Goal: Task Accomplishment & Management: Manage account settings

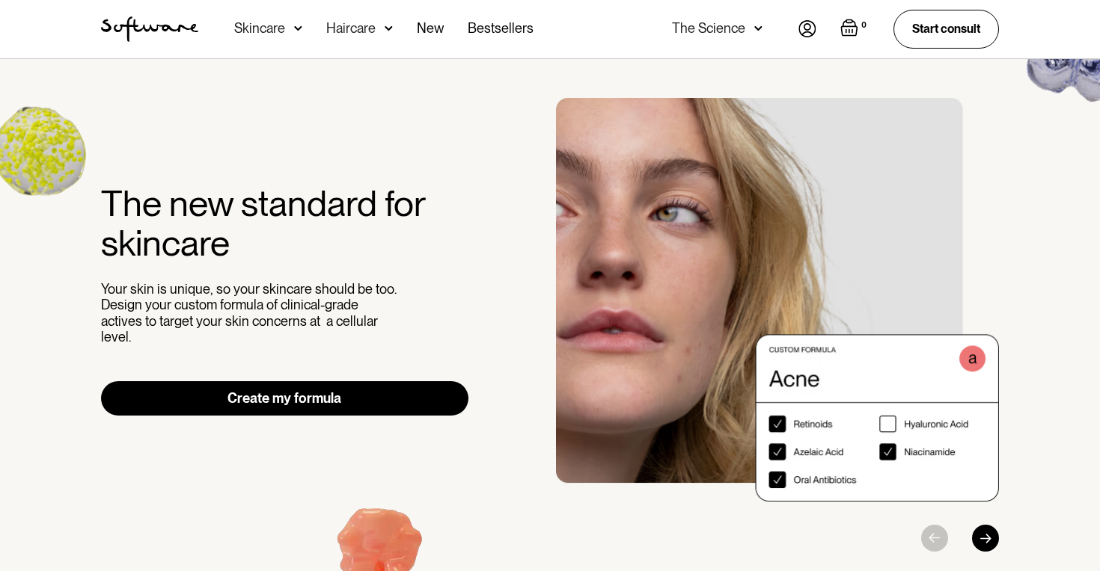
scroll to position [11, 0]
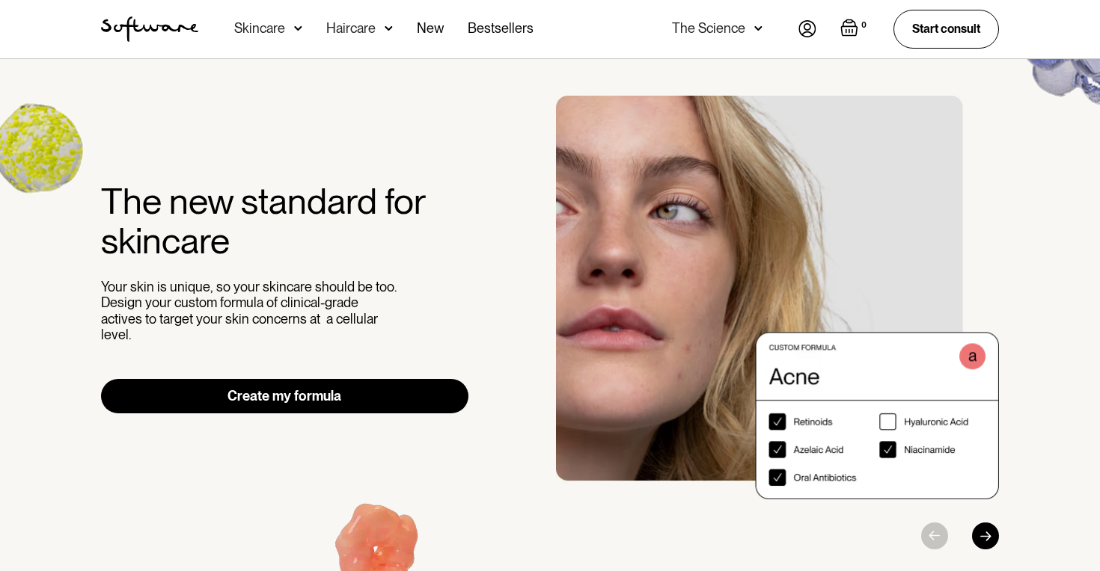
click at [806, 21] on img at bounding box center [807, 28] width 18 height 17
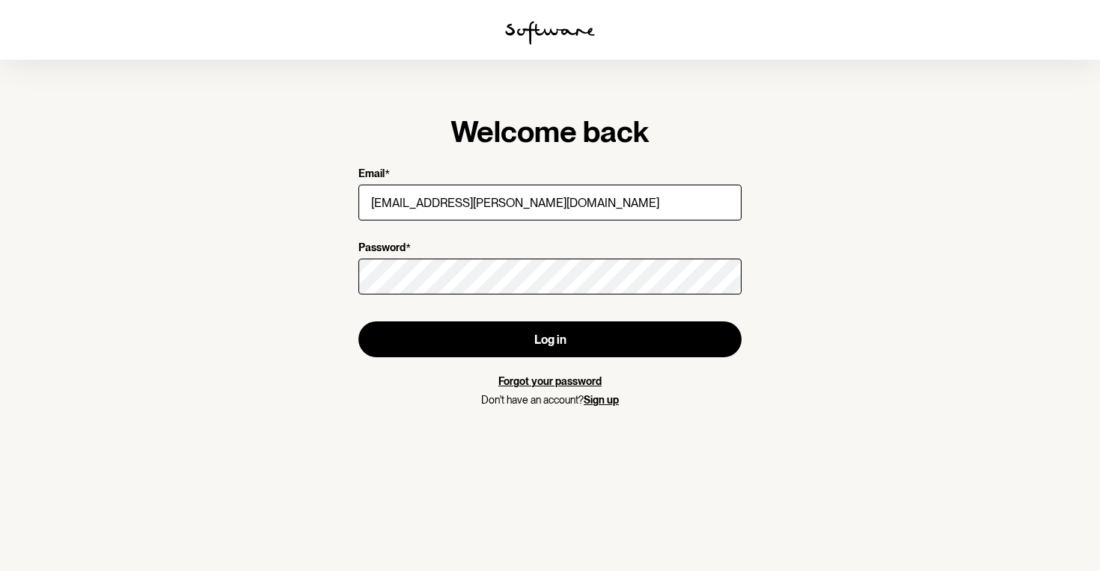
type input "[EMAIL_ADDRESS][PERSON_NAME][DOMAIN_NAME]"
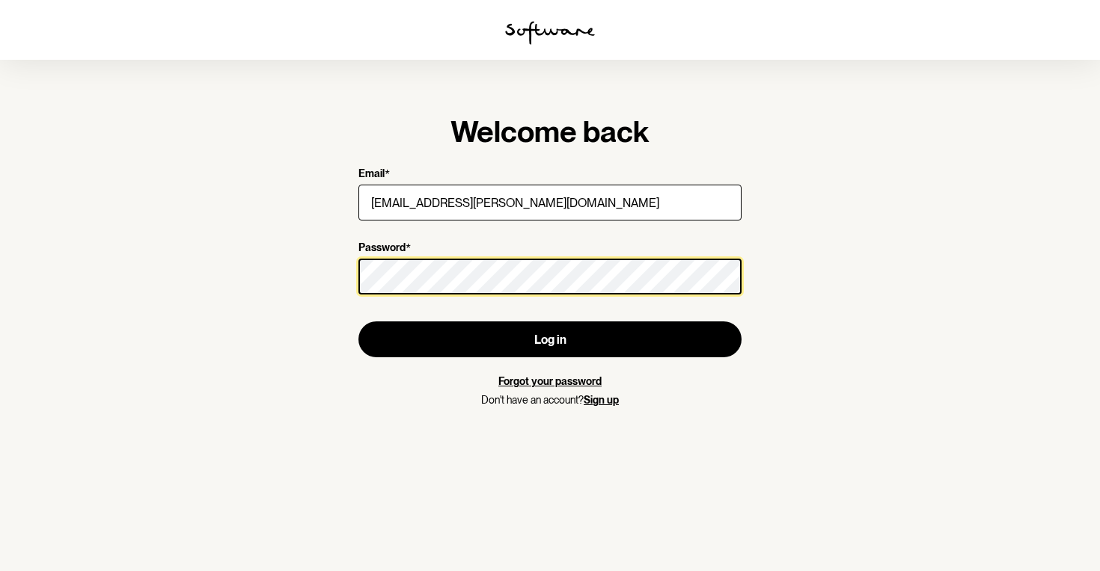
click at [550, 340] on button "Log in" at bounding box center [549, 340] width 383 height 36
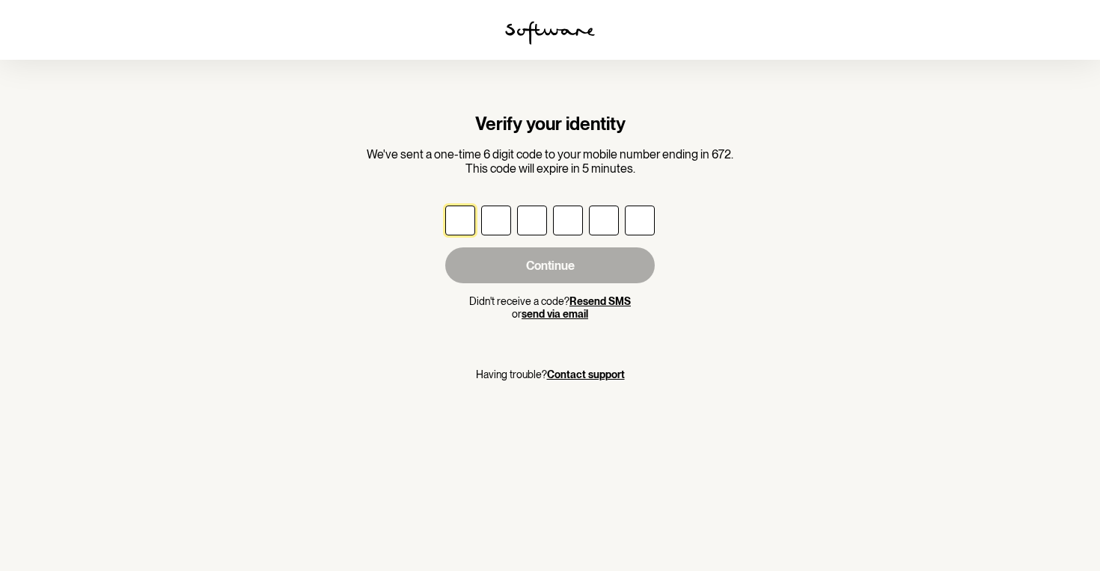
type input "2"
type input "6"
type input "1"
type input "5"
type input "2"
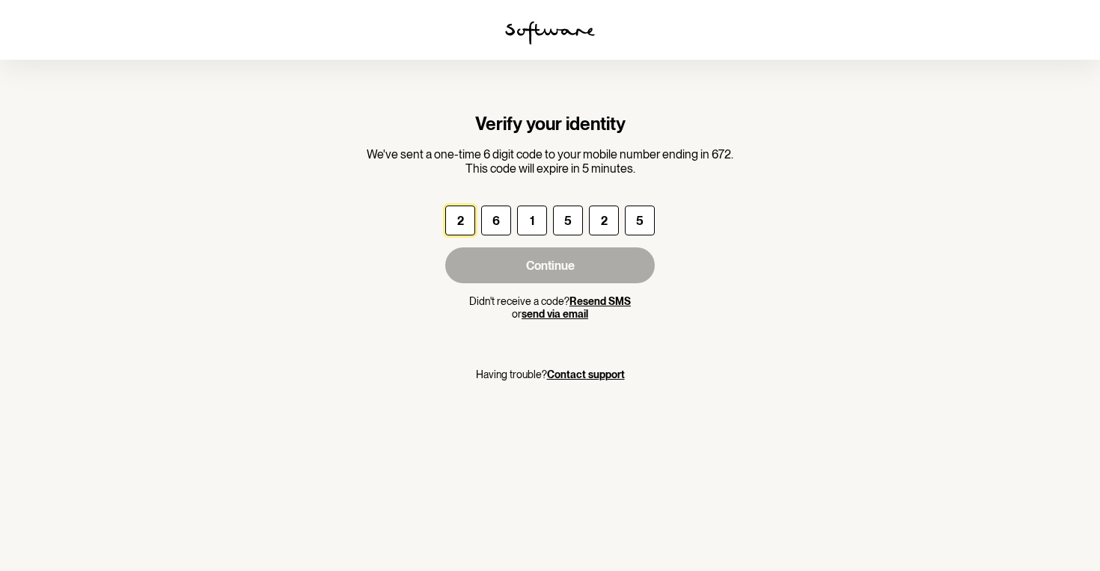
type input "5"
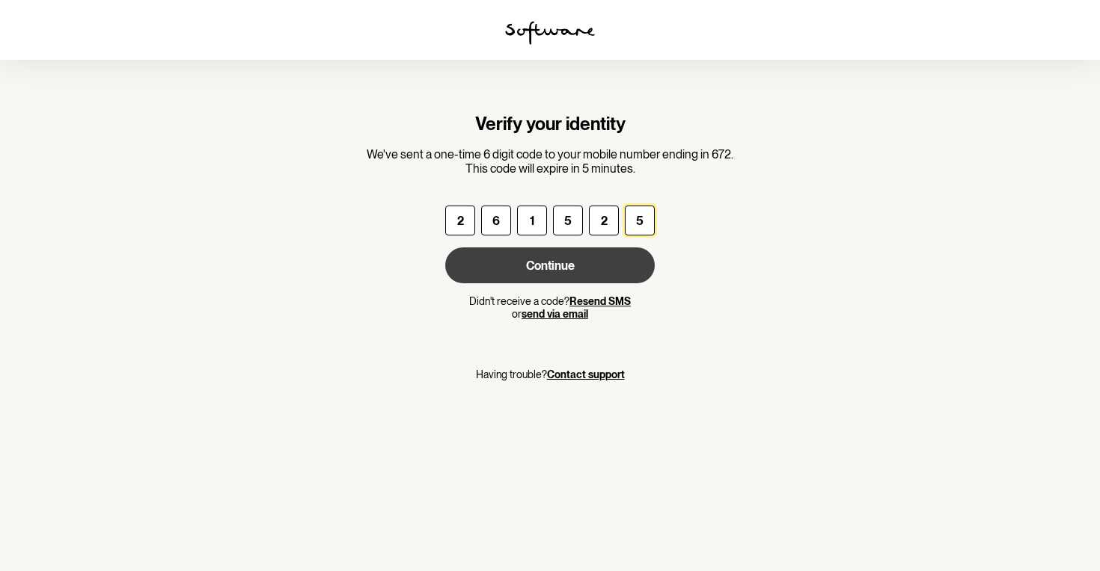
click at [564, 267] on button "Continue" at bounding box center [549, 266] width 209 height 36
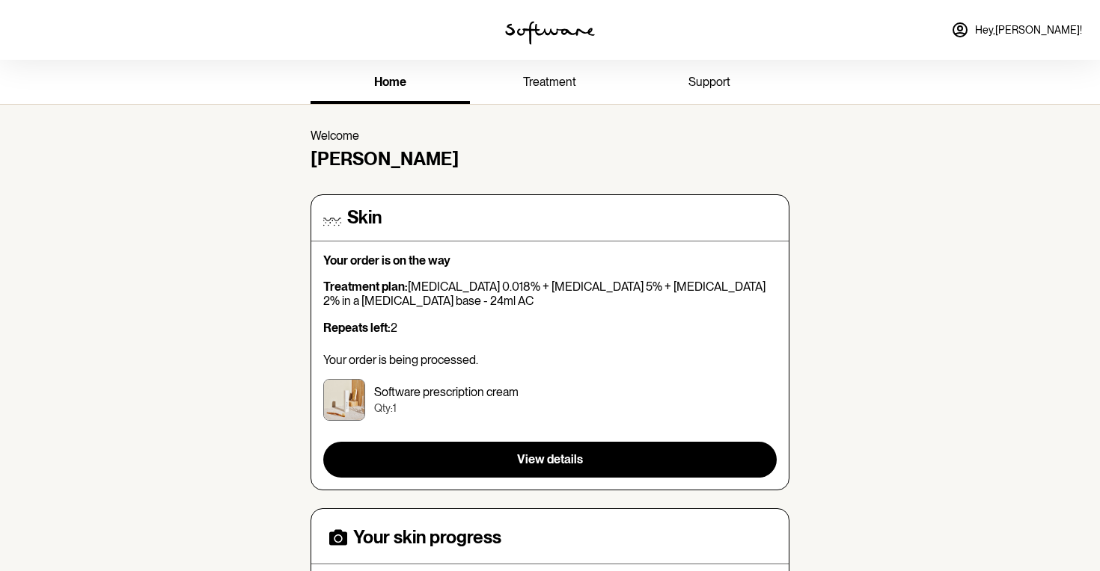
click at [550, 80] on span "treatment" at bounding box center [549, 82] width 53 height 14
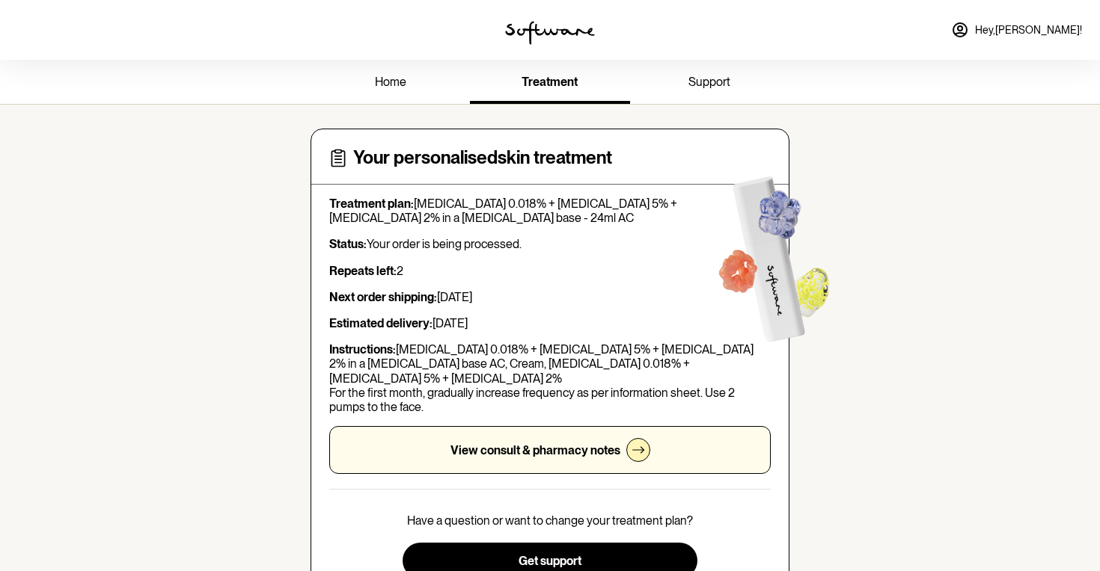
click at [696, 88] on span "support" at bounding box center [709, 82] width 42 height 14
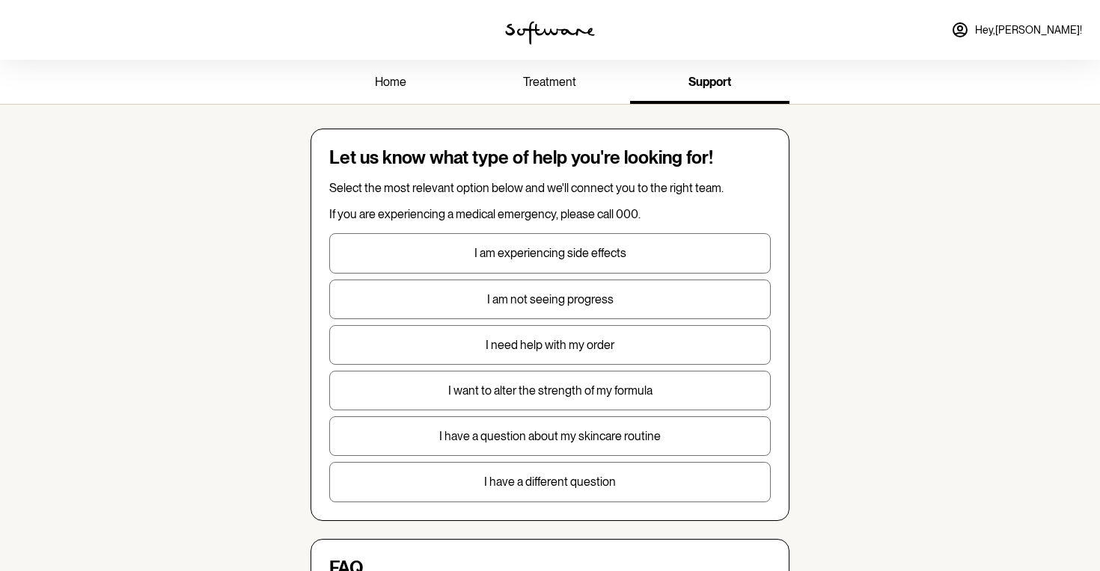
click at [1038, 22] on link "Hey, Nina !" at bounding box center [1016, 30] width 149 height 36
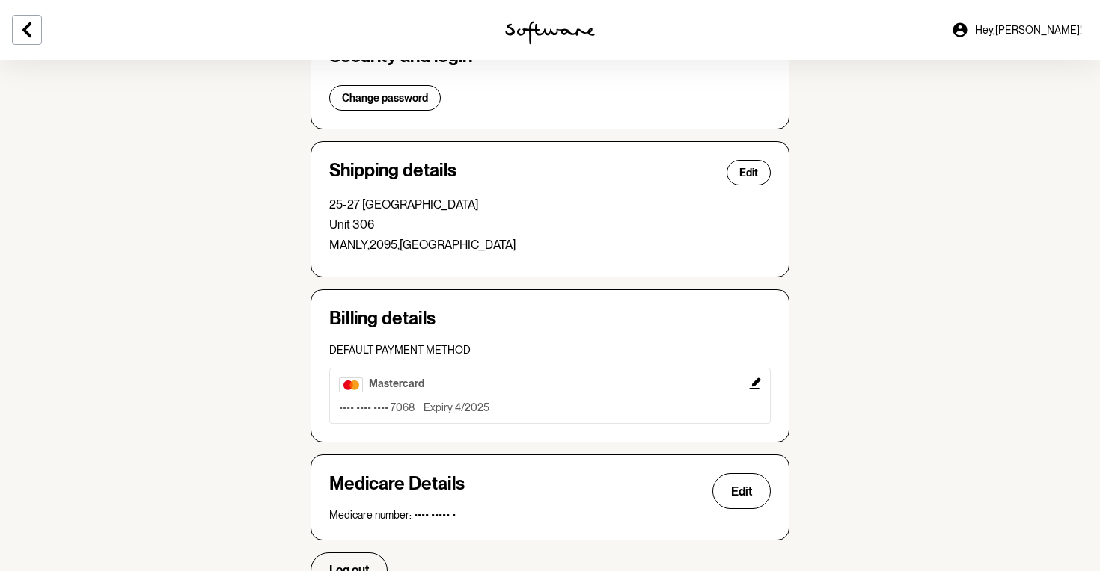
scroll to position [340, 0]
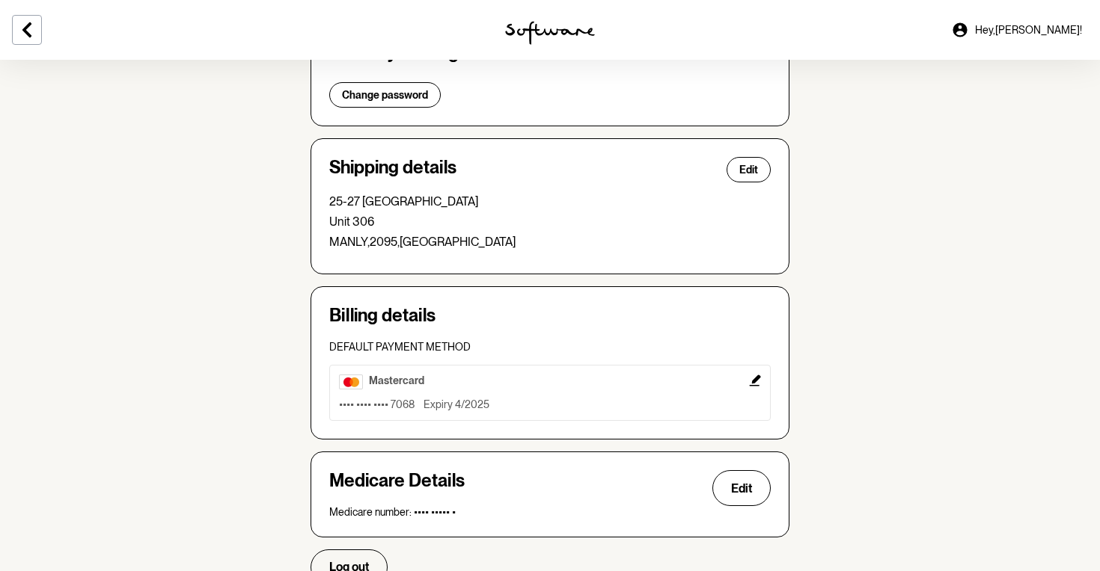
click at [750, 380] on icon "Edit" at bounding box center [755, 381] width 12 height 12
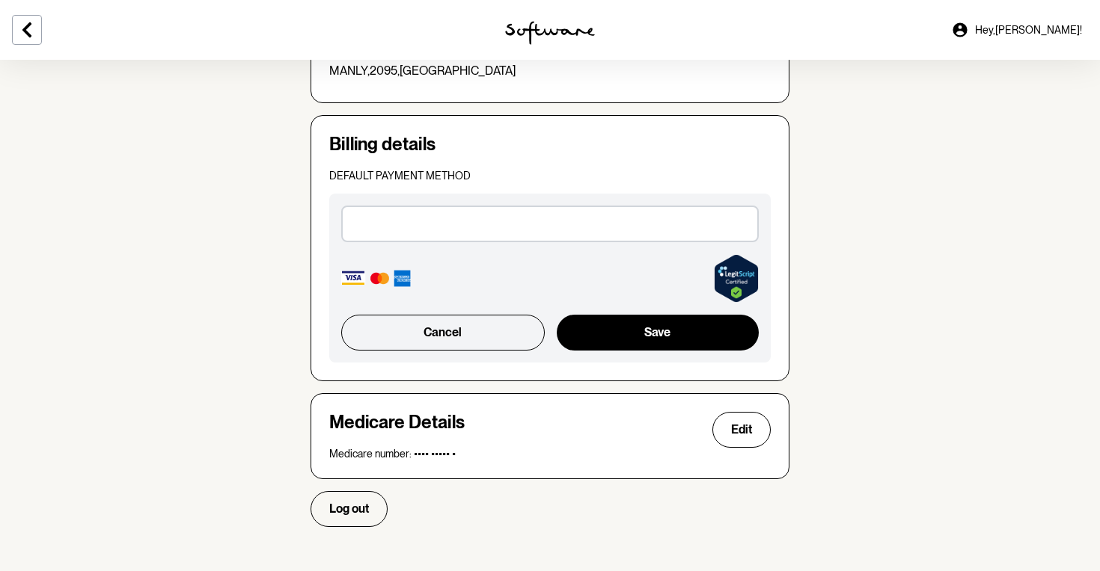
scroll to position [511, 0]
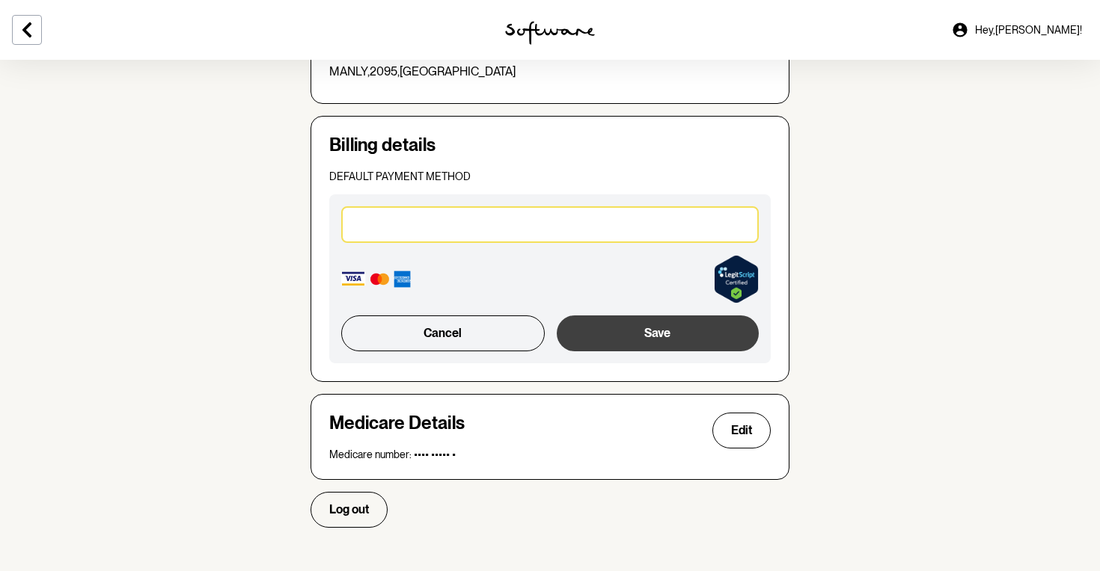
click at [649, 331] on button "Save" at bounding box center [658, 334] width 202 height 36
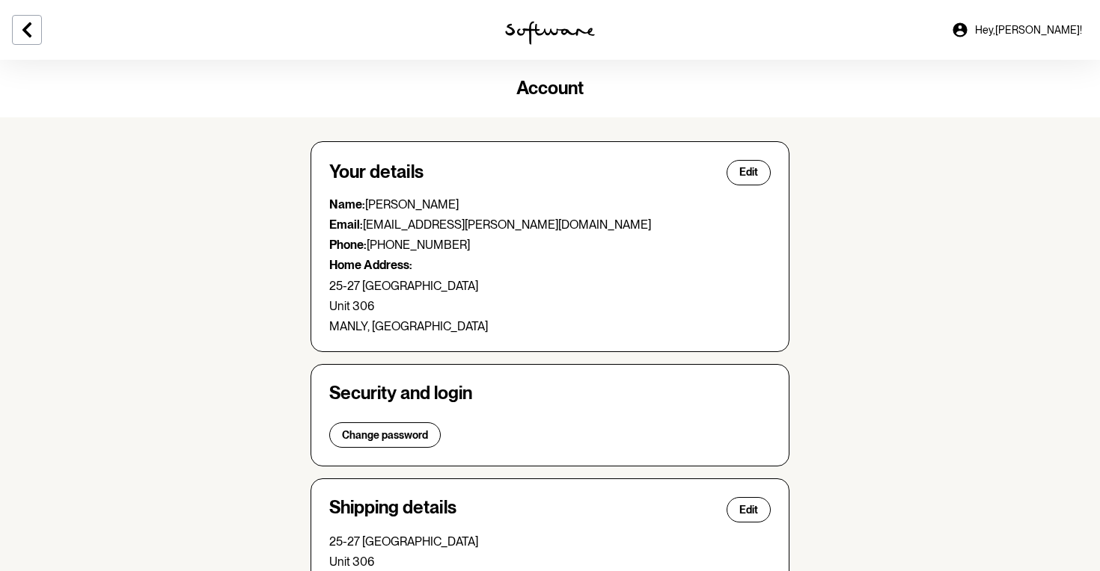
scroll to position [0, 0]
click at [1051, 16] on link "Hey, Nina !" at bounding box center [1016, 30] width 149 height 36
click at [22, 30] on icon at bounding box center [27, 30] width 18 height 18
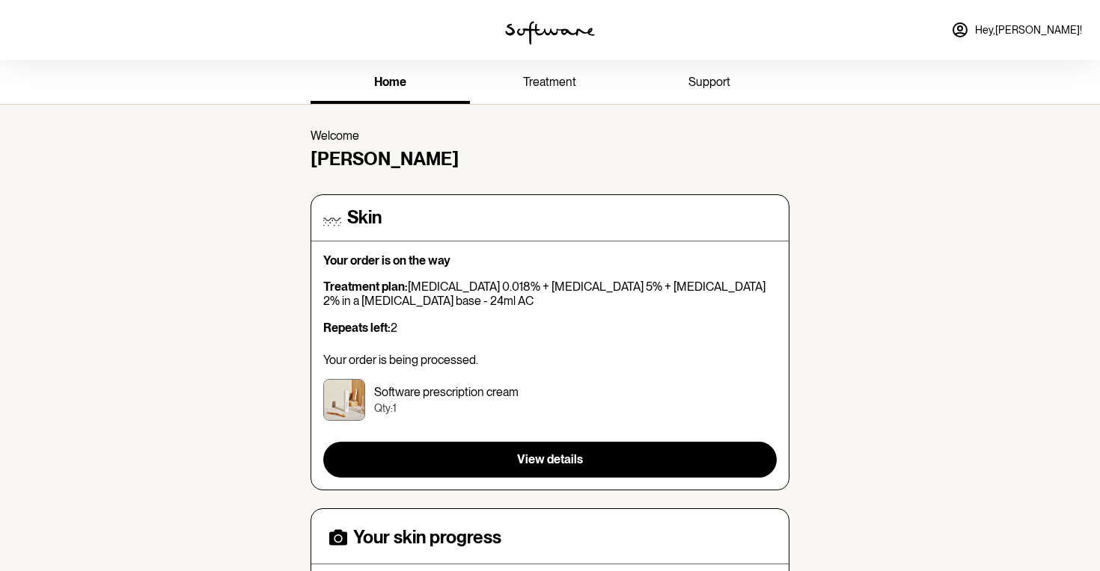
click at [553, 80] on span "treatment" at bounding box center [549, 82] width 53 height 14
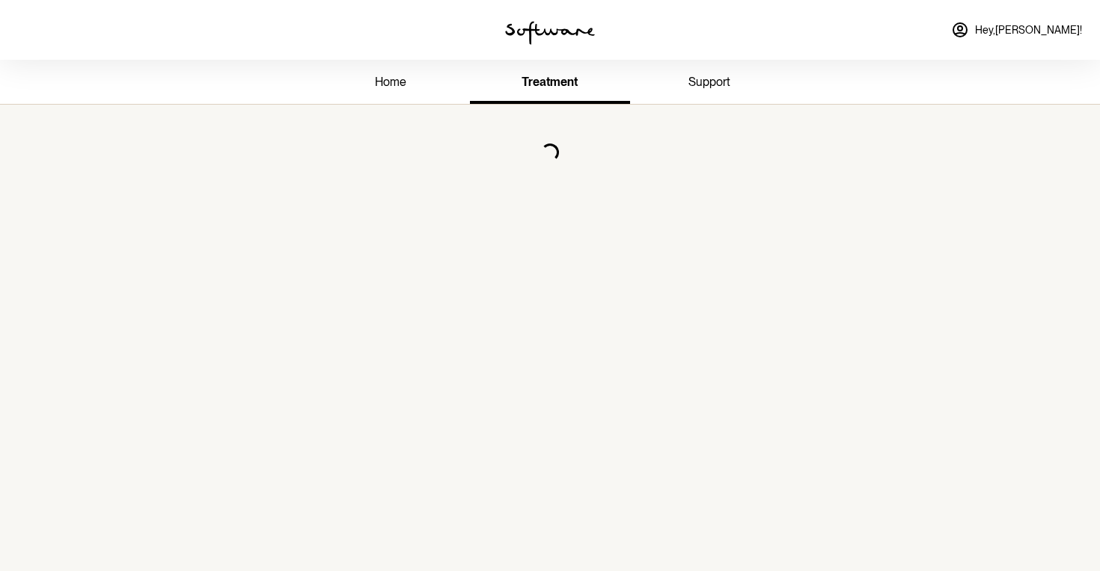
click at [408, 69] on link "home" at bounding box center [389, 83] width 159 height 41
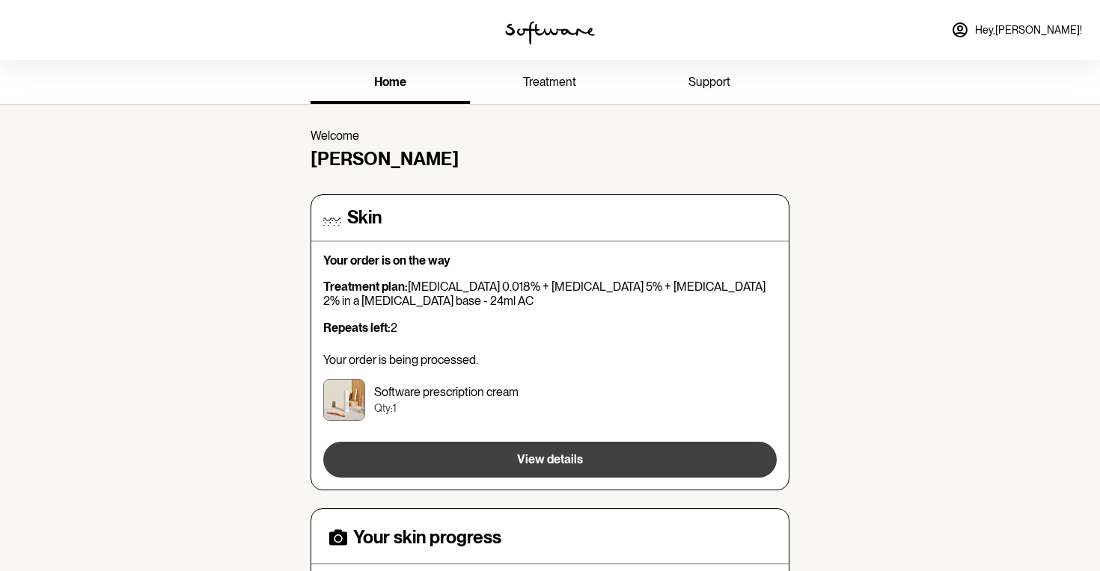
click at [554, 472] on button "View details" at bounding box center [549, 460] width 453 height 36
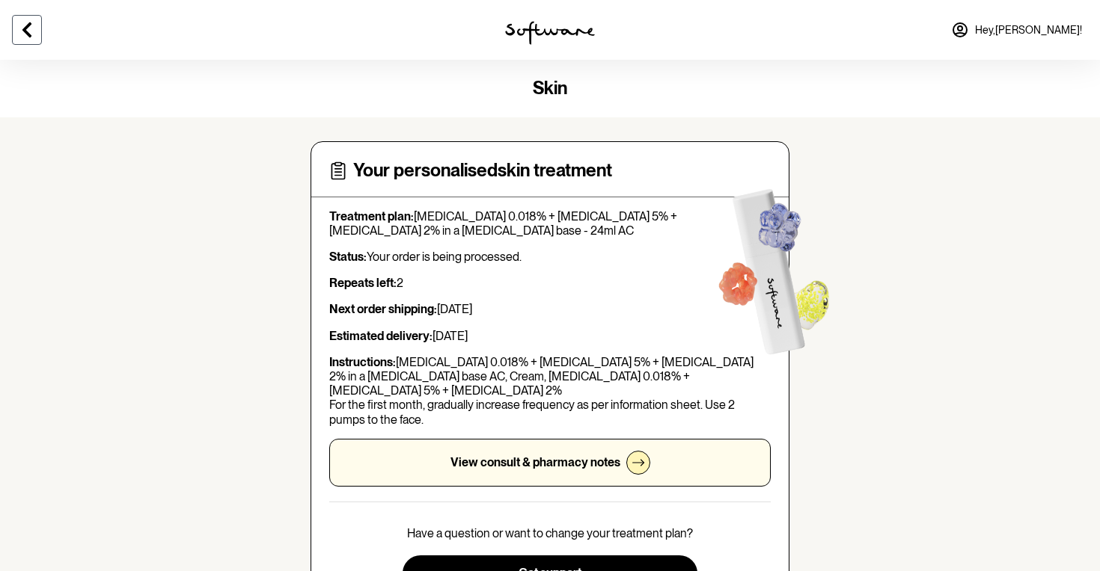
click at [28, 37] on icon at bounding box center [27, 30] width 18 height 18
